Goal: Transaction & Acquisition: Purchase product/service

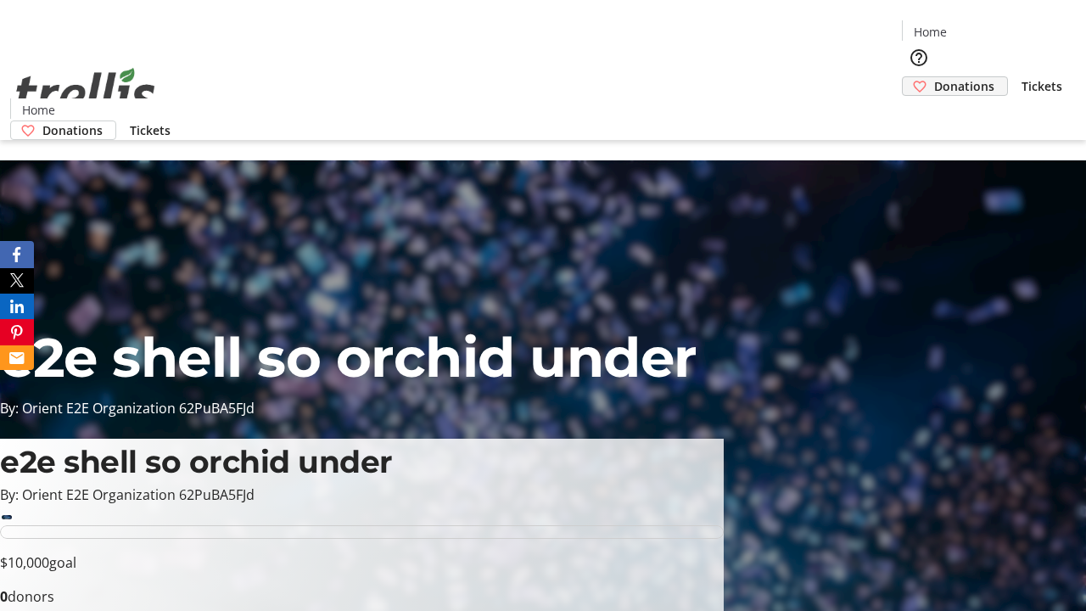
click at [934, 77] on span "Donations" at bounding box center [964, 86] width 60 height 18
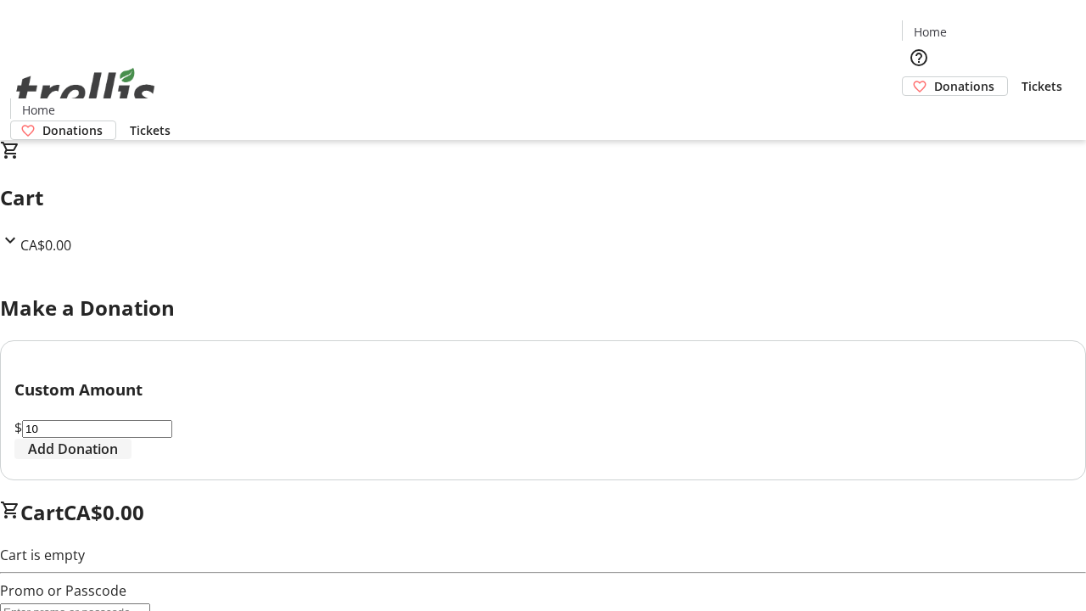
click at [118, 459] on span "Add Donation" at bounding box center [73, 449] width 90 height 20
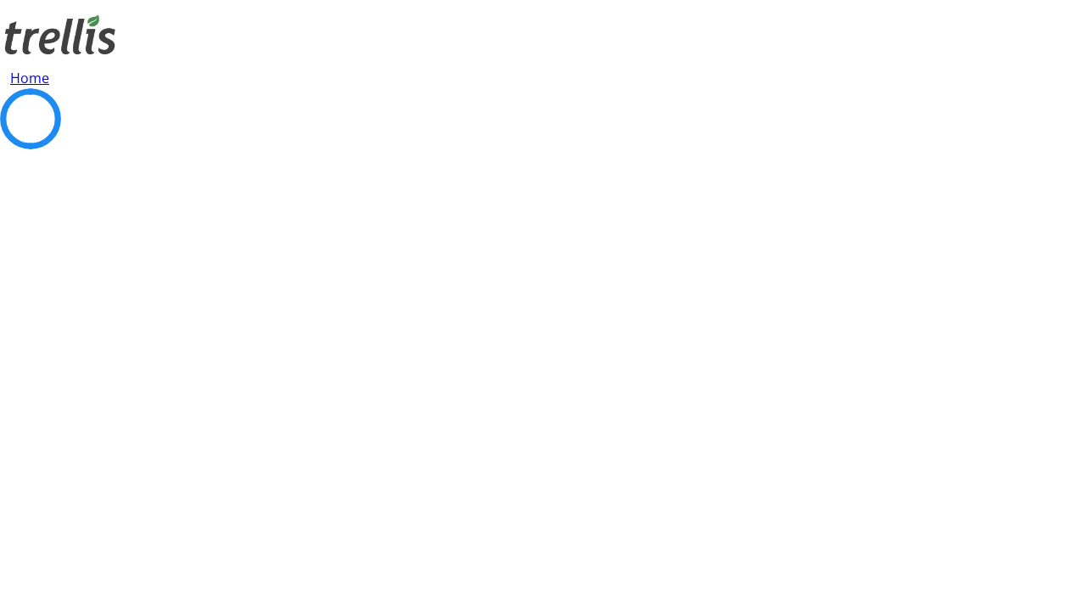
select select "CA"
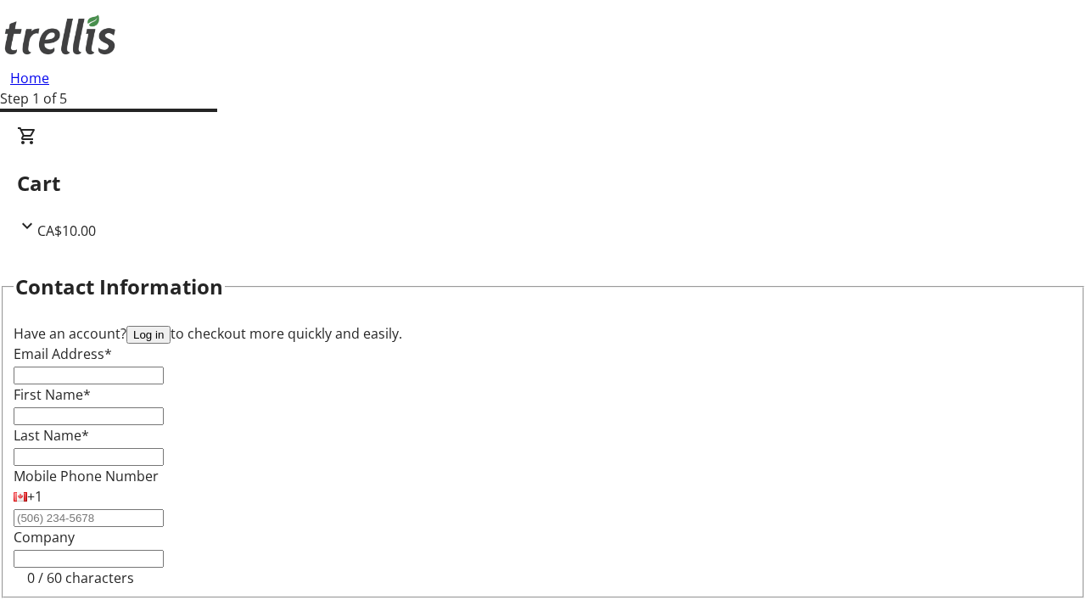
click at [171, 326] on button "Log in" at bounding box center [148, 335] width 44 height 18
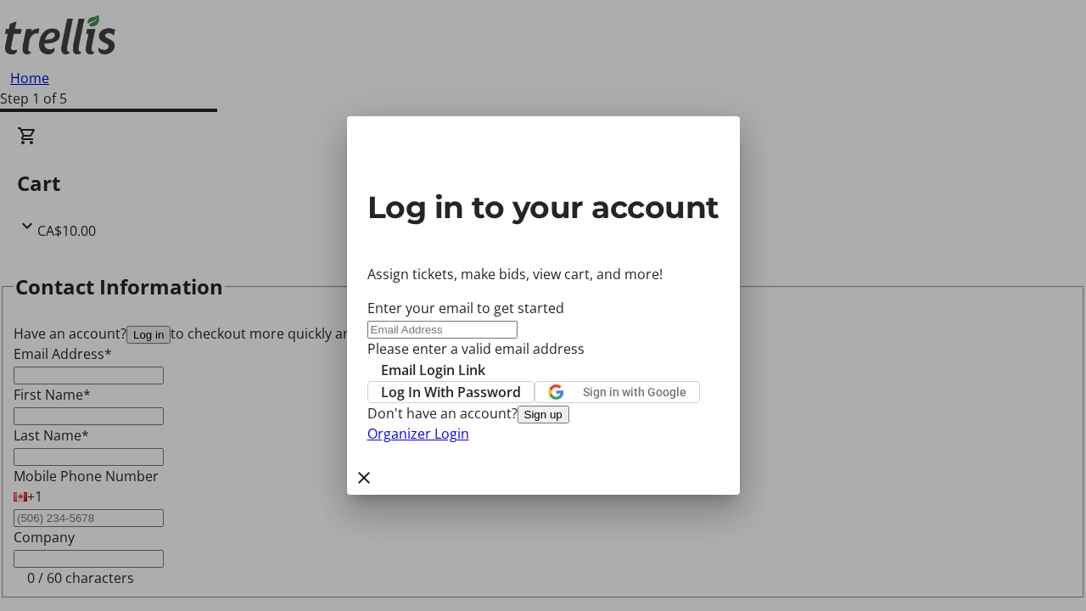
click at [570, 424] on button "Sign up" at bounding box center [544, 415] width 52 height 18
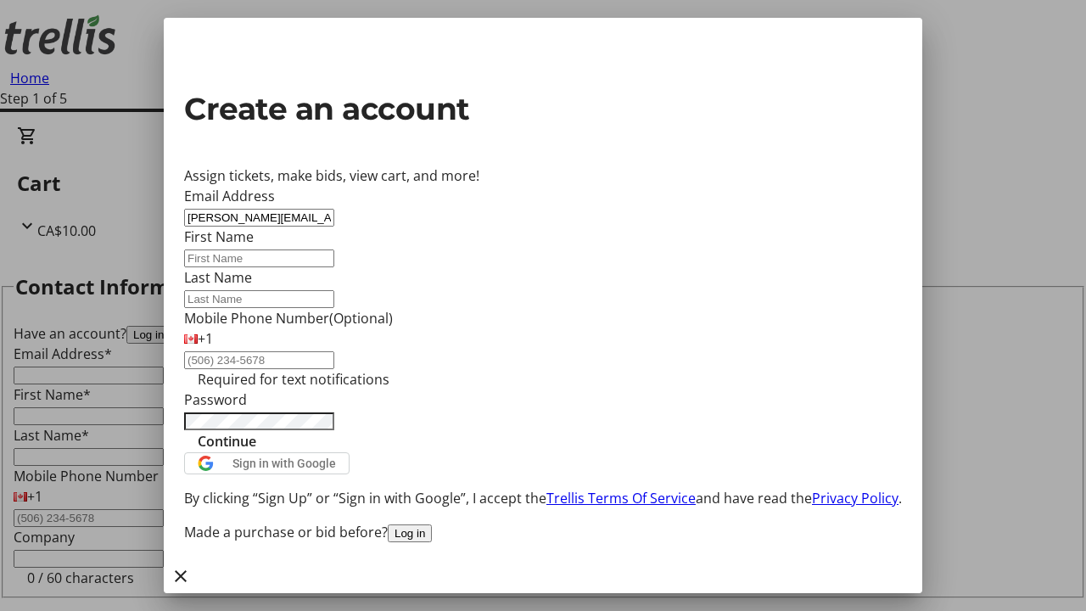
type input "[PERSON_NAME][EMAIL_ADDRESS][DOMAIN_NAME]"
type input "[PERSON_NAME]"
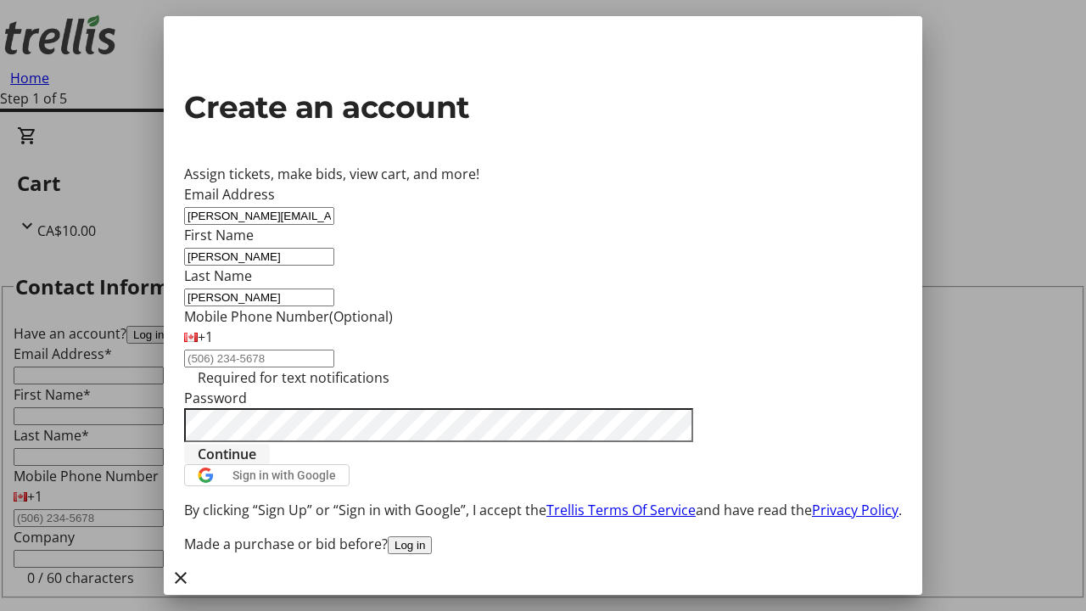
click at [256, 464] on span "Continue" at bounding box center [227, 454] width 59 height 20
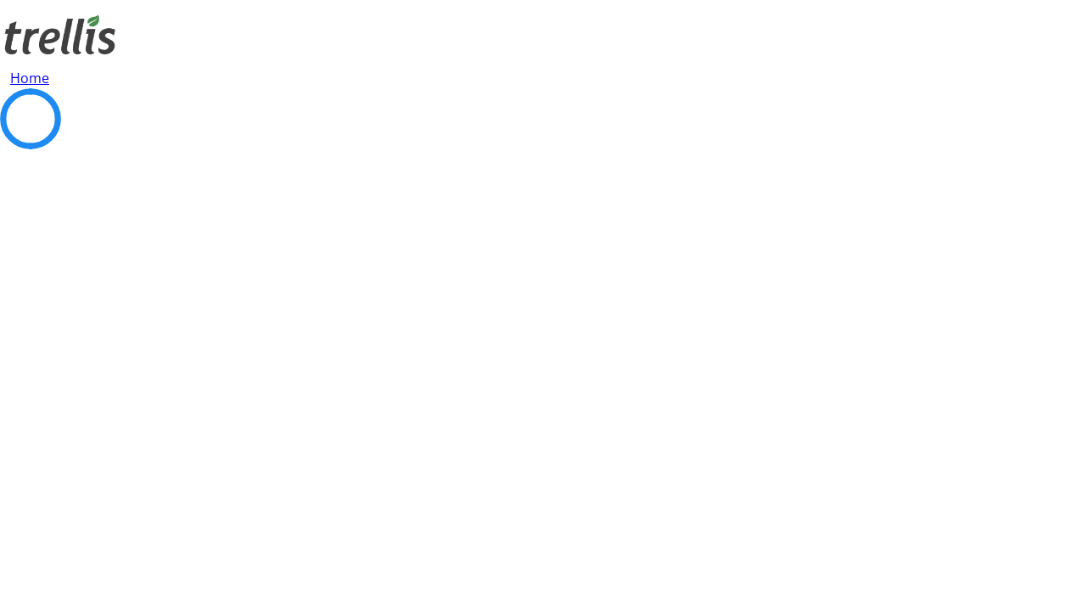
select select "CA"
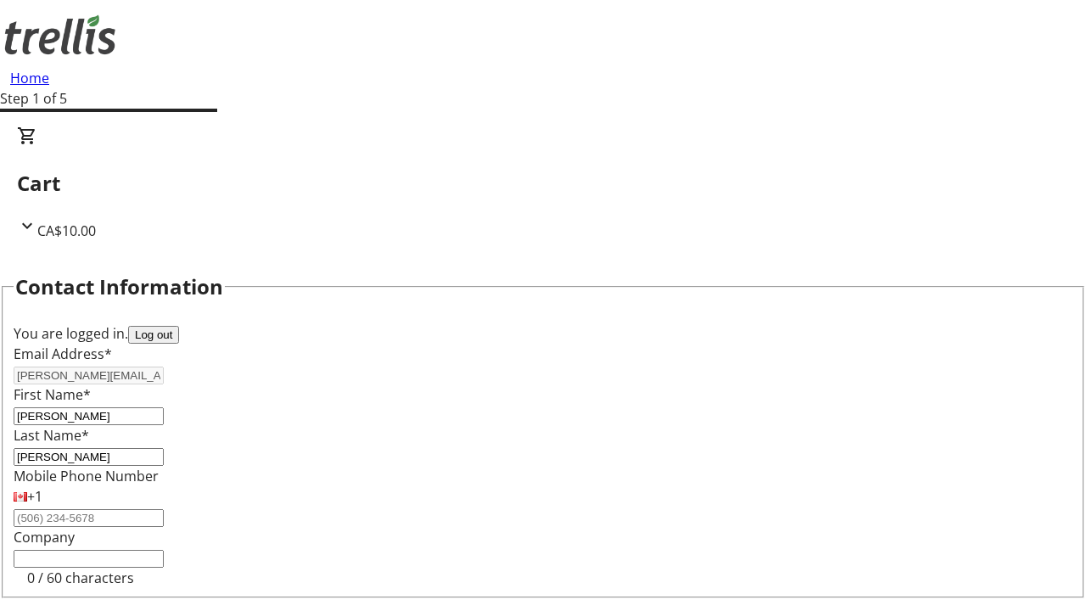
select select "CA"
